Goal: Check status

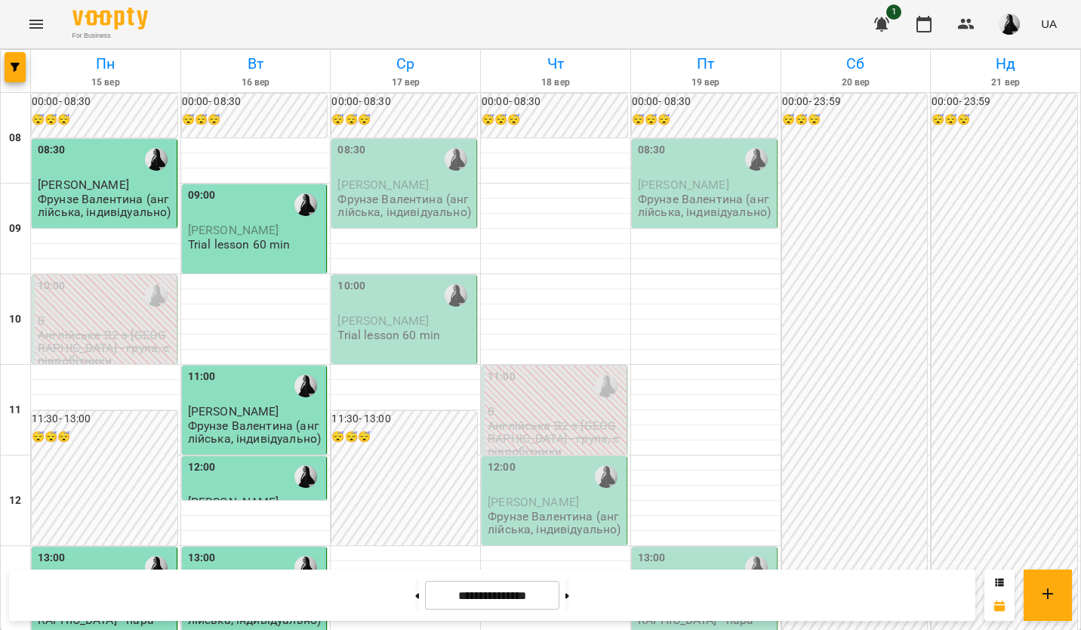
click at [170, 179] on p "[PERSON_NAME]" at bounding box center [106, 184] width 136 height 13
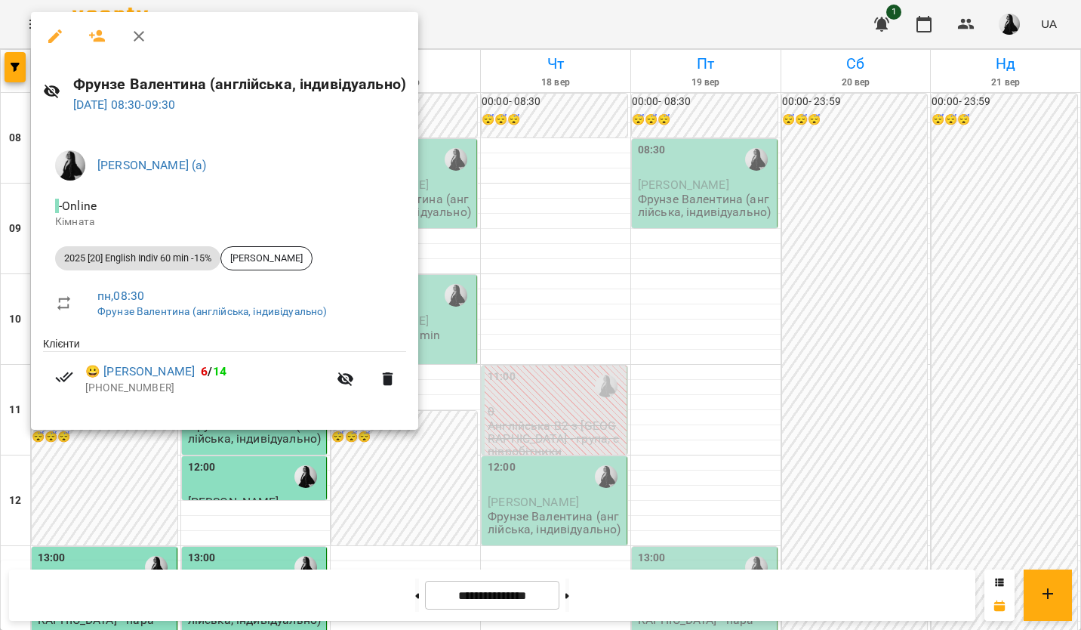
click at [754, 267] on div at bounding box center [540, 315] width 1081 height 630
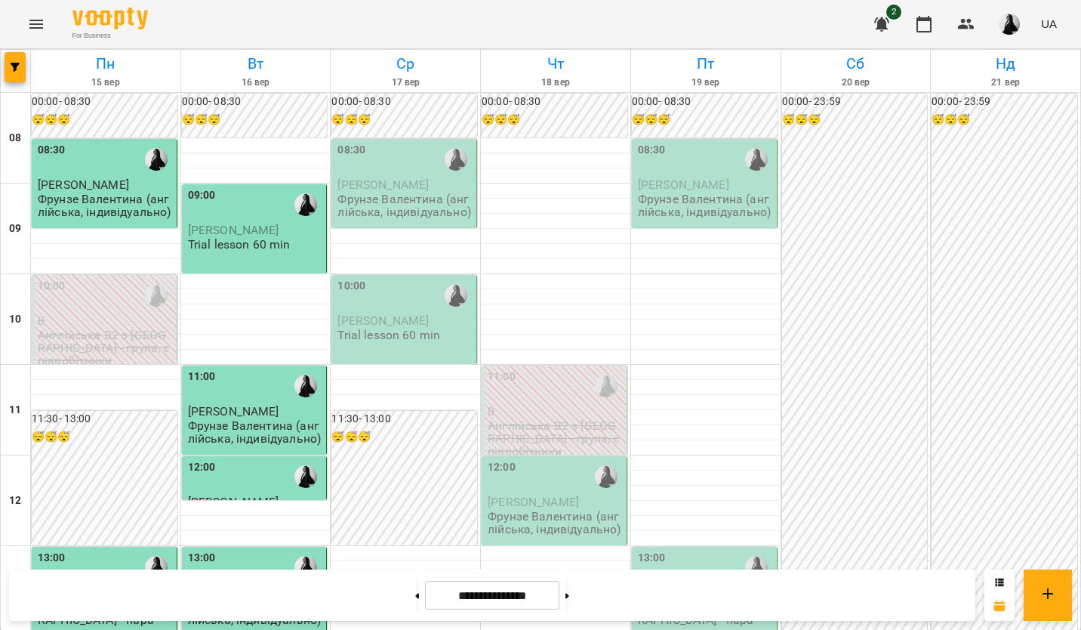
click at [88, 196] on p "Фрунзе Валентина (англійська, індивідуально)" at bounding box center [106, 206] width 136 height 26
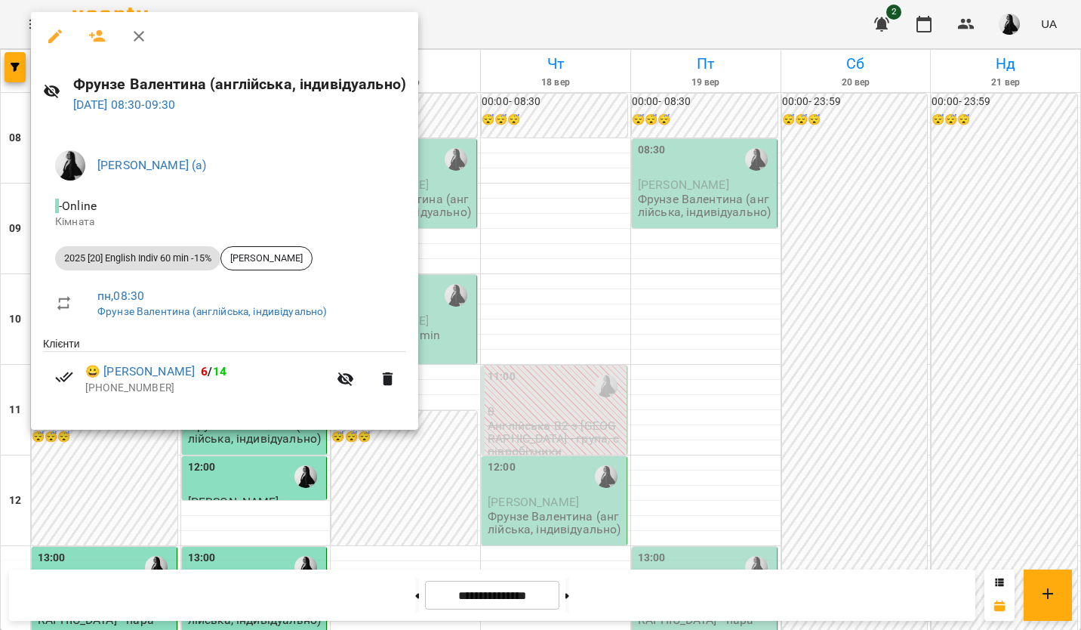
click at [622, 370] on div at bounding box center [540, 315] width 1081 height 630
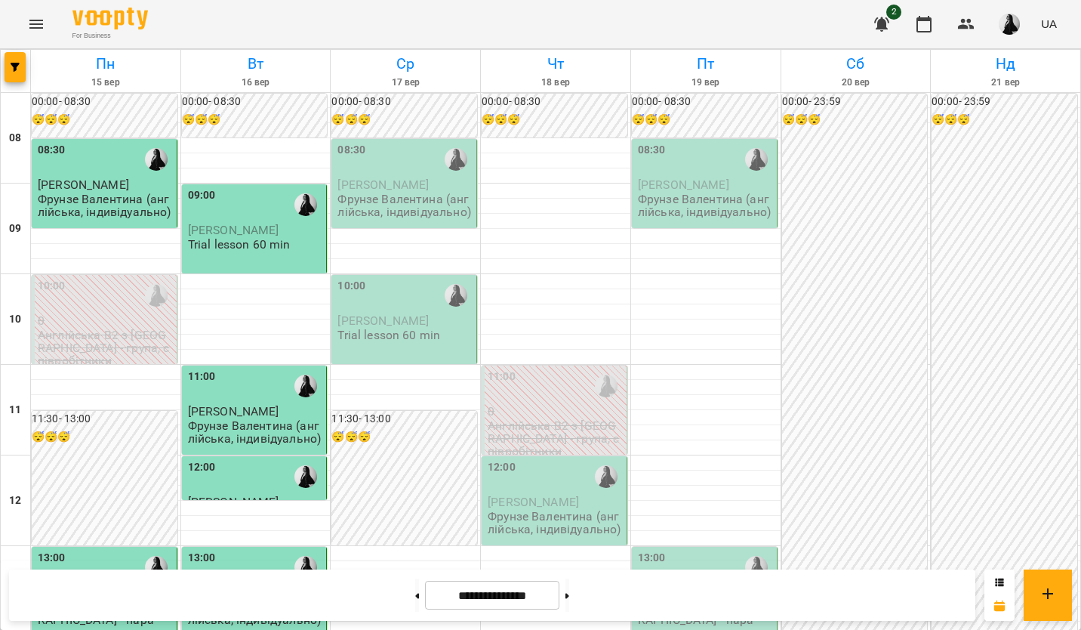
click at [233, 223] on span "[PERSON_NAME]" at bounding box center [233, 230] width 91 height 14
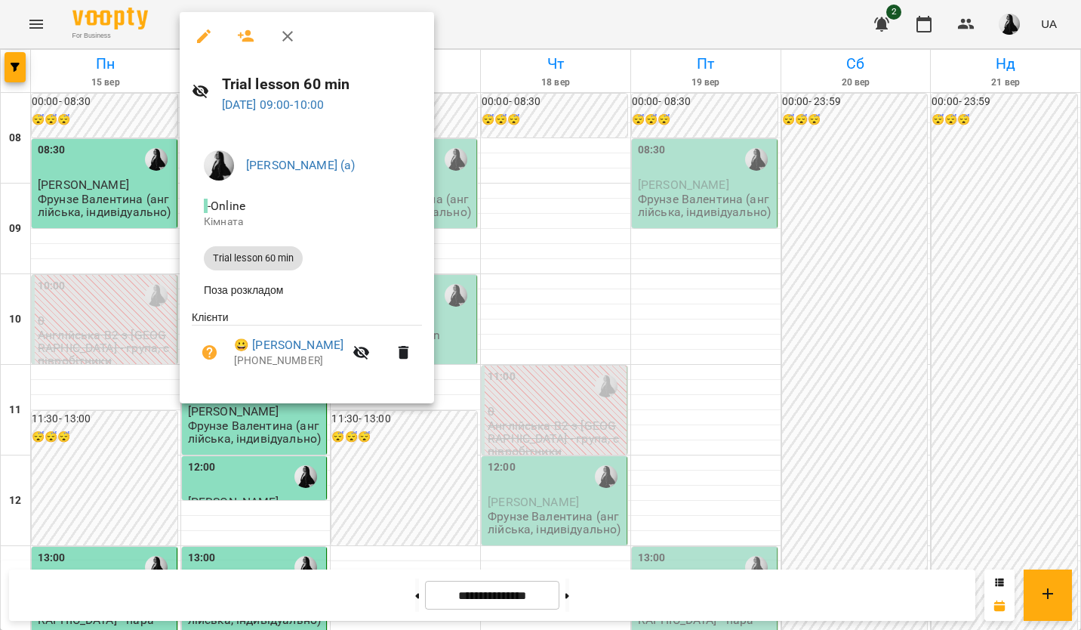
click at [633, 368] on div at bounding box center [540, 315] width 1081 height 630
